Goal: Information Seeking & Learning: Check status

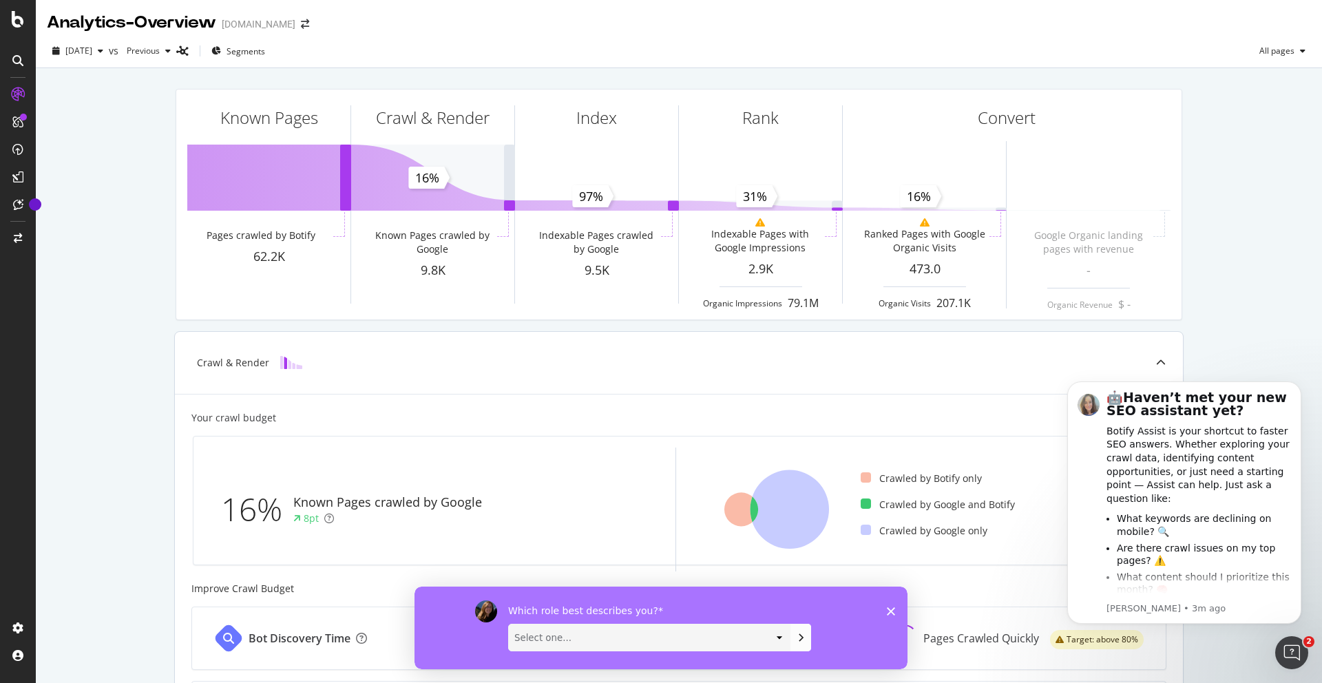
scroll to position [346, 0]
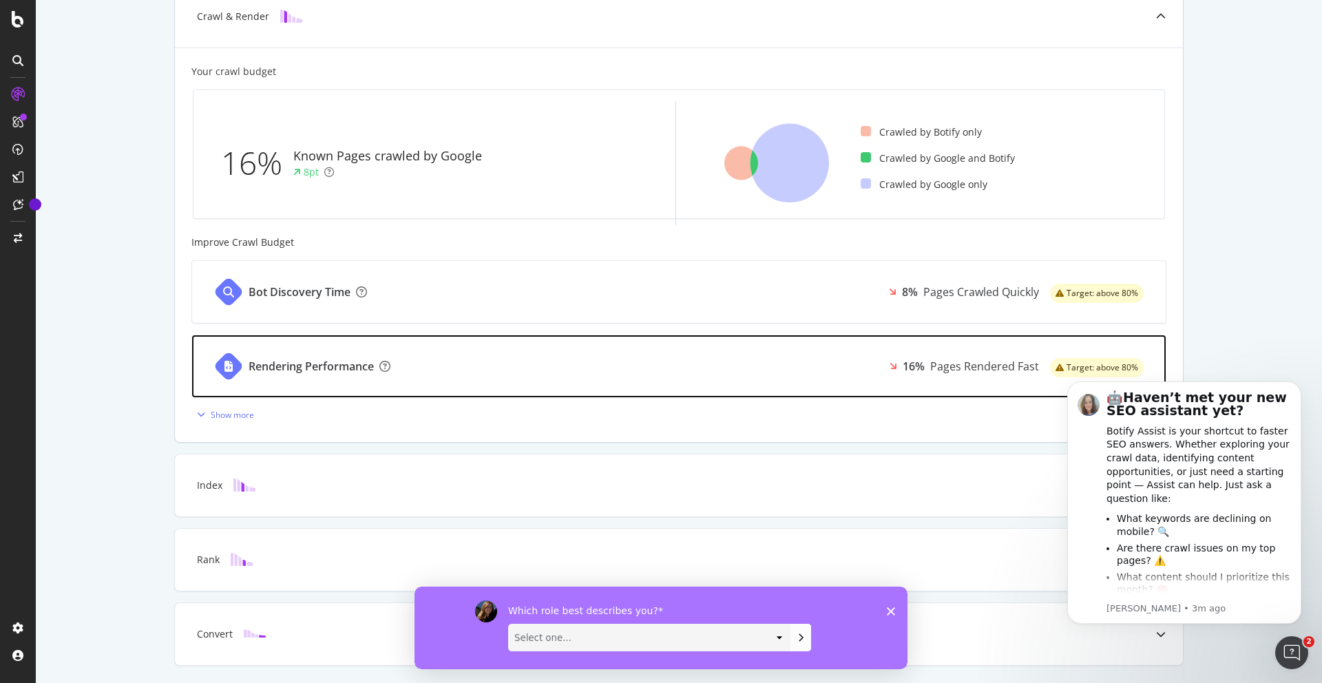
click at [851, 385] on div "Rendering Performance 16% Pages Rendered Fast Target: above 80%" at bounding box center [679, 366] width 974 height 62
